Goal: Check status: Check status

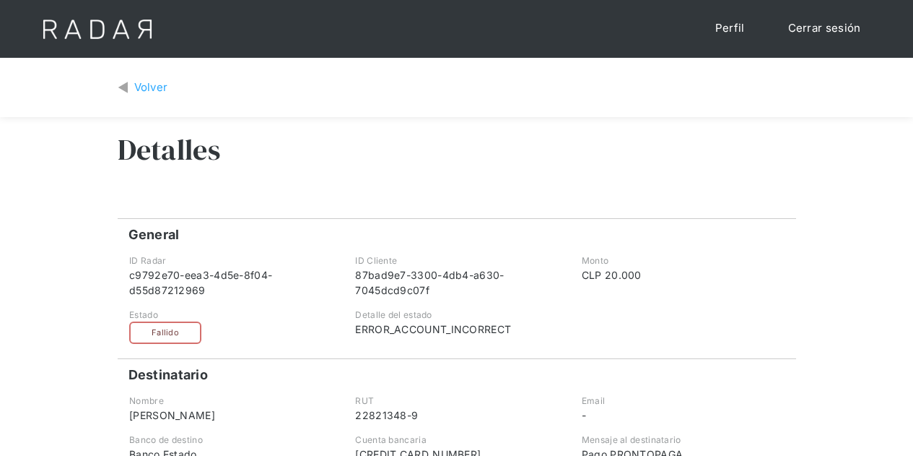
scroll to position [72, 0]
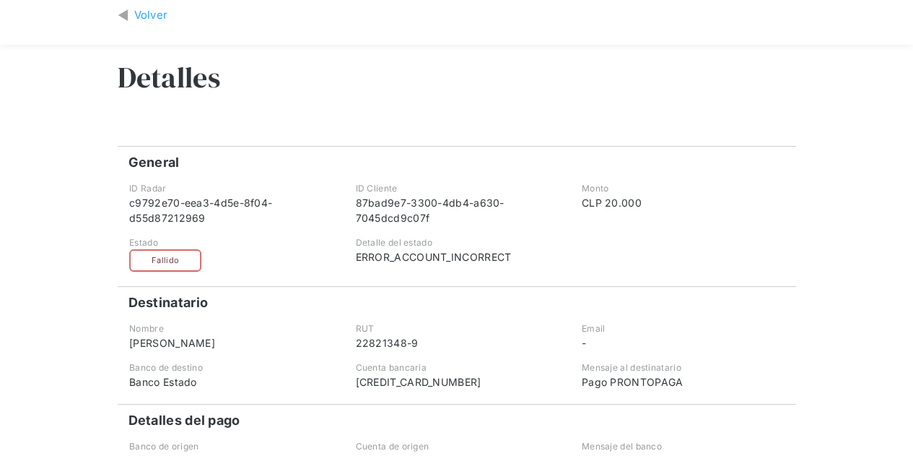
click at [144, 16] on div "Volver" at bounding box center [151, 15] width 34 height 17
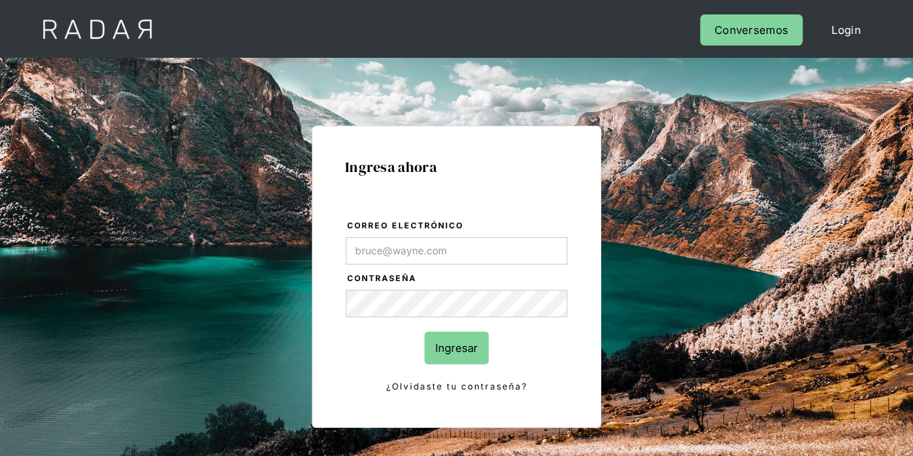
type input "Evans@prontopaga.com"
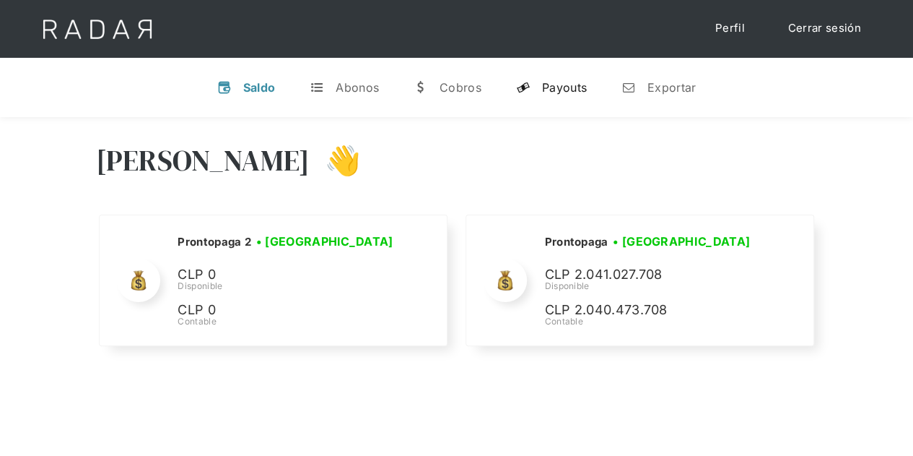
click at [566, 86] on div "Payouts" at bounding box center [564, 87] width 45 height 14
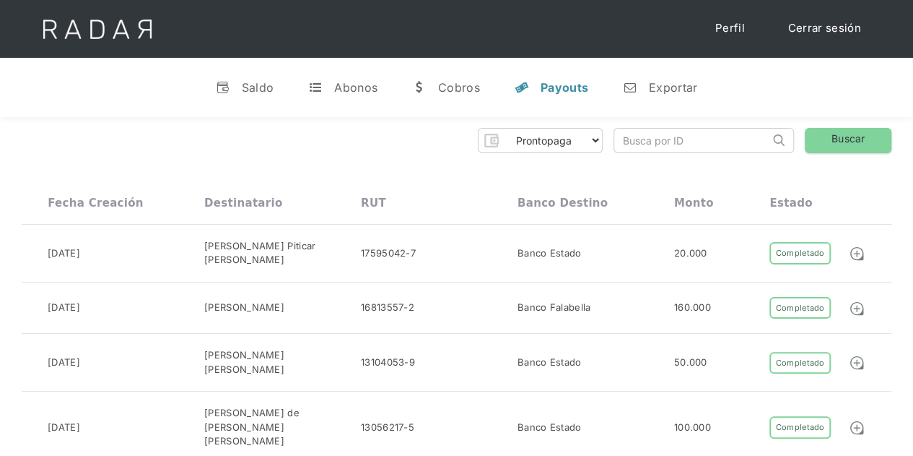
click at [644, 144] on input "search" at bounding box center [691, 141] width 155 height 24
paste input "a899ba01-3730-4f68-88f5-01adf0a8dcf8"
type input "a899ba01-3730-4f68-88f5-01adf0a8dcf8"
click at [852, 135] on link "Buscar" at bounding box center [848, 140] width 87 height 25
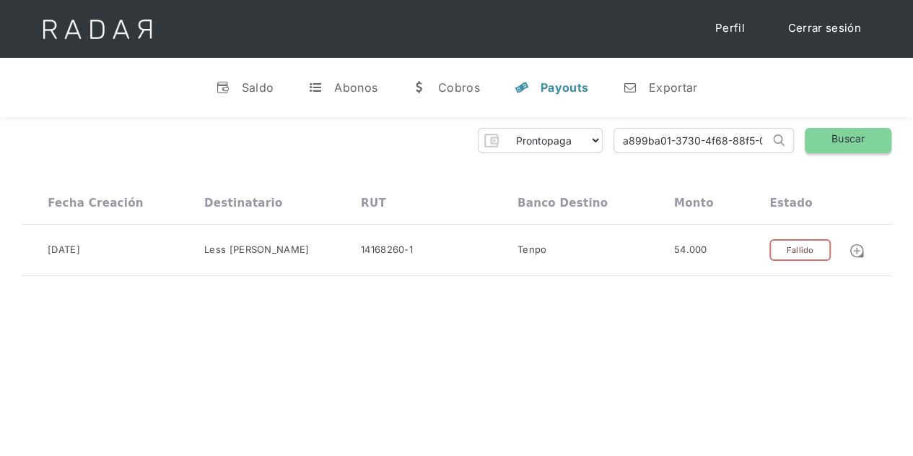
scroll to position [0, 61]
drag, startPoint x: 622, startPoint y: 144, endPoint x: 820, endPoint y: 145, distance: 198.5
click at [820, 145] on div "Prontopaga Prontopaga 2 Thank you! Your submission has been received! Oops! Som…" at bounding box center [457, 140] width 870 height 25
paste input "c20d58c5-a3f0-486c-a816-afebac65877c"
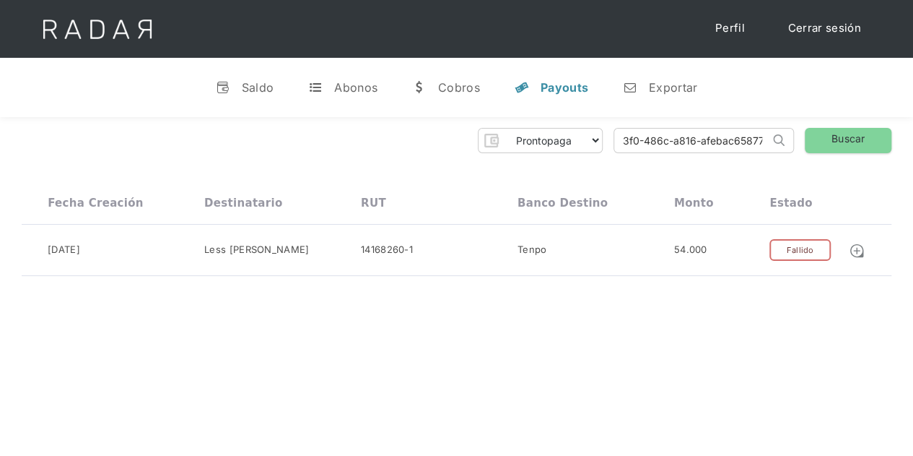
scroll to position [0, 65]
type input "c20d58c5-a3f0-486c-a816-afebac65877c"
click at [848, 136] on link "Buscar" at bounding box center [848, 140] width 87 height 25
